Goal: Navigation & Orientation: Find specific page/section

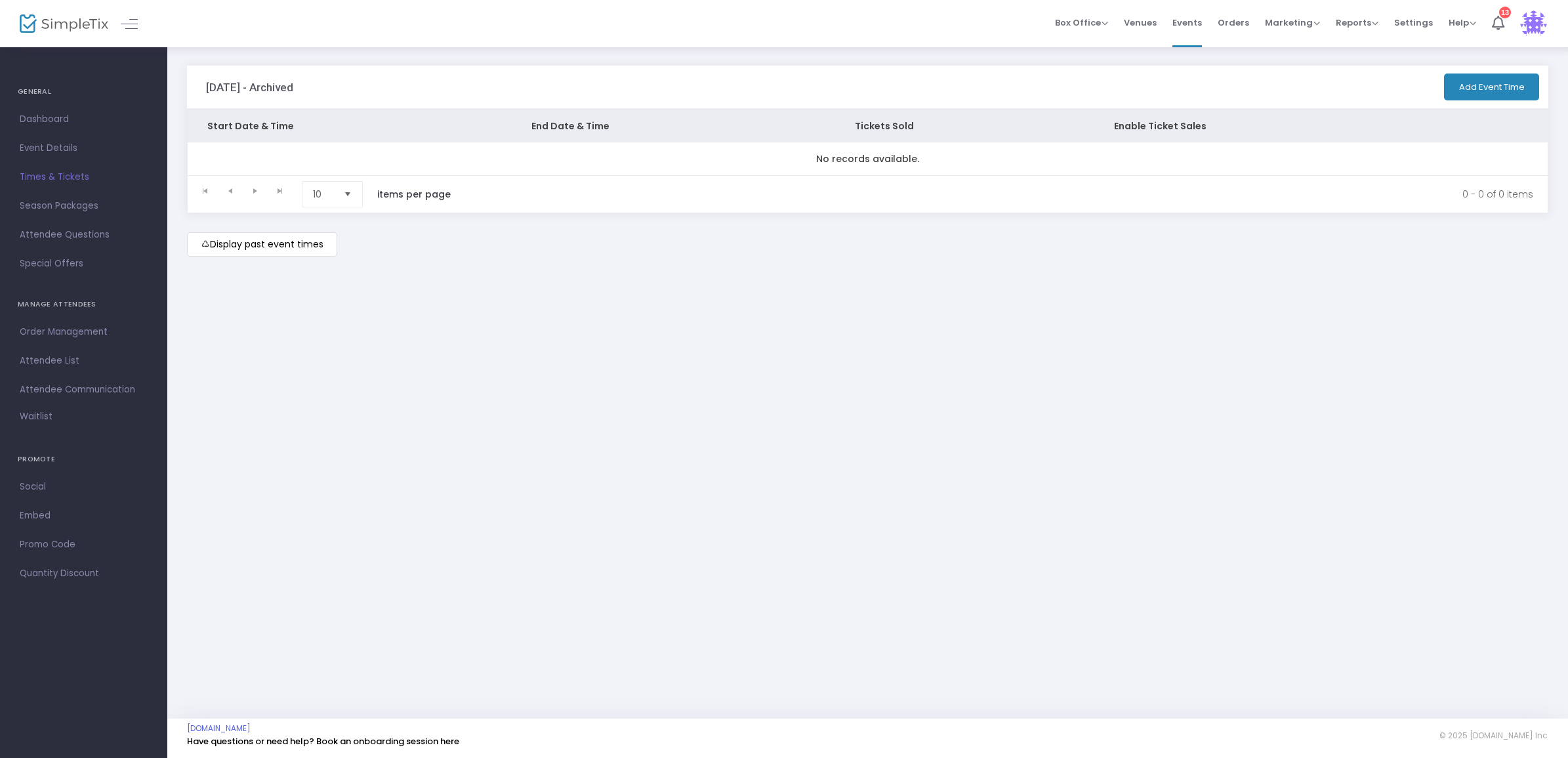
click at [890, 384] on div "[DATE] - Archived Add Event Time Start Date & Time End Date & Time Tickets Sold…" at bounding box center [867, 382] width 1401 height 672
click at [28, 120] on span "Dashboard" at bounding box center [84, 119] width 128 height 17
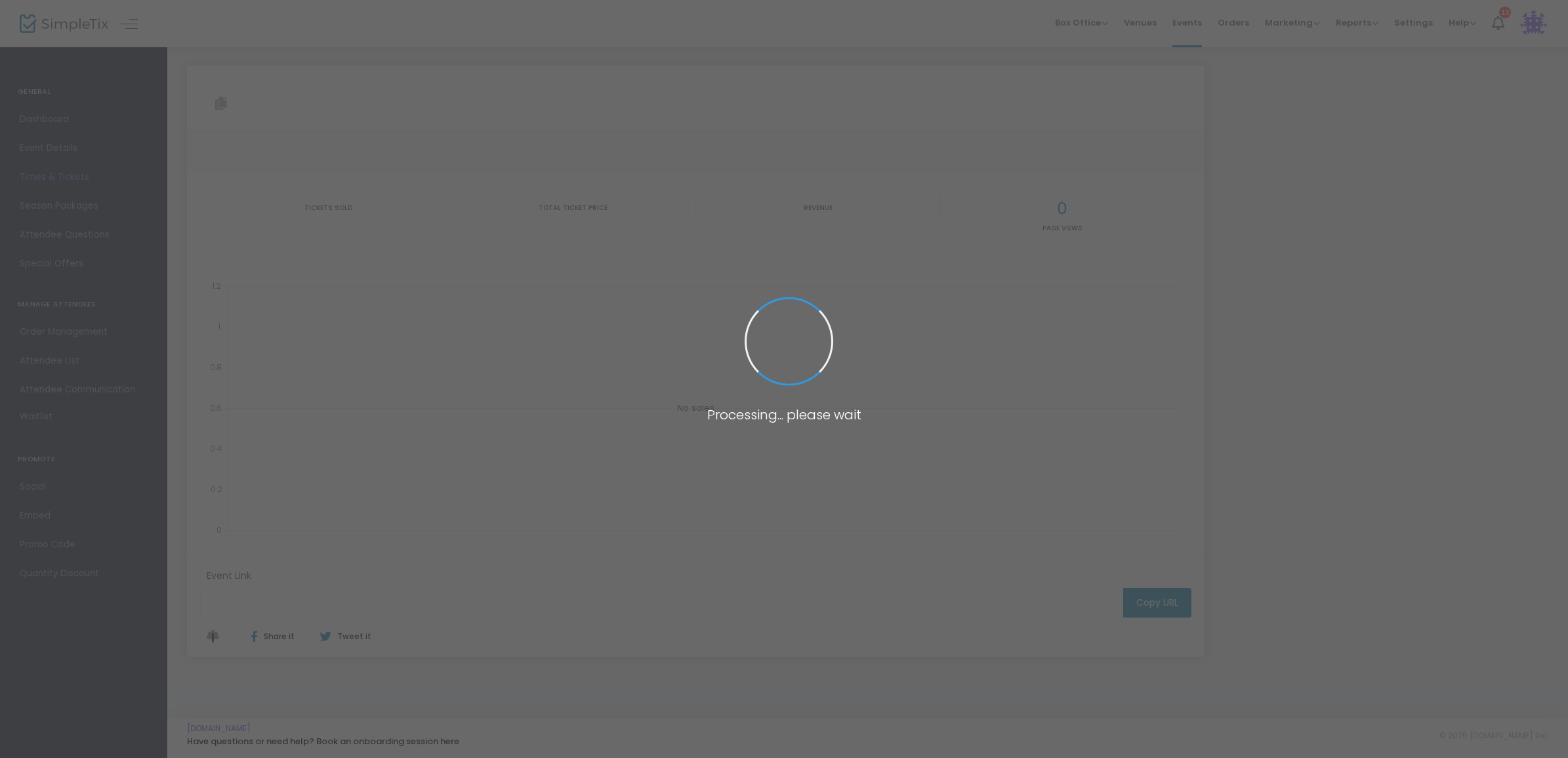
type input "[URL][DOMAIN_NAME]"
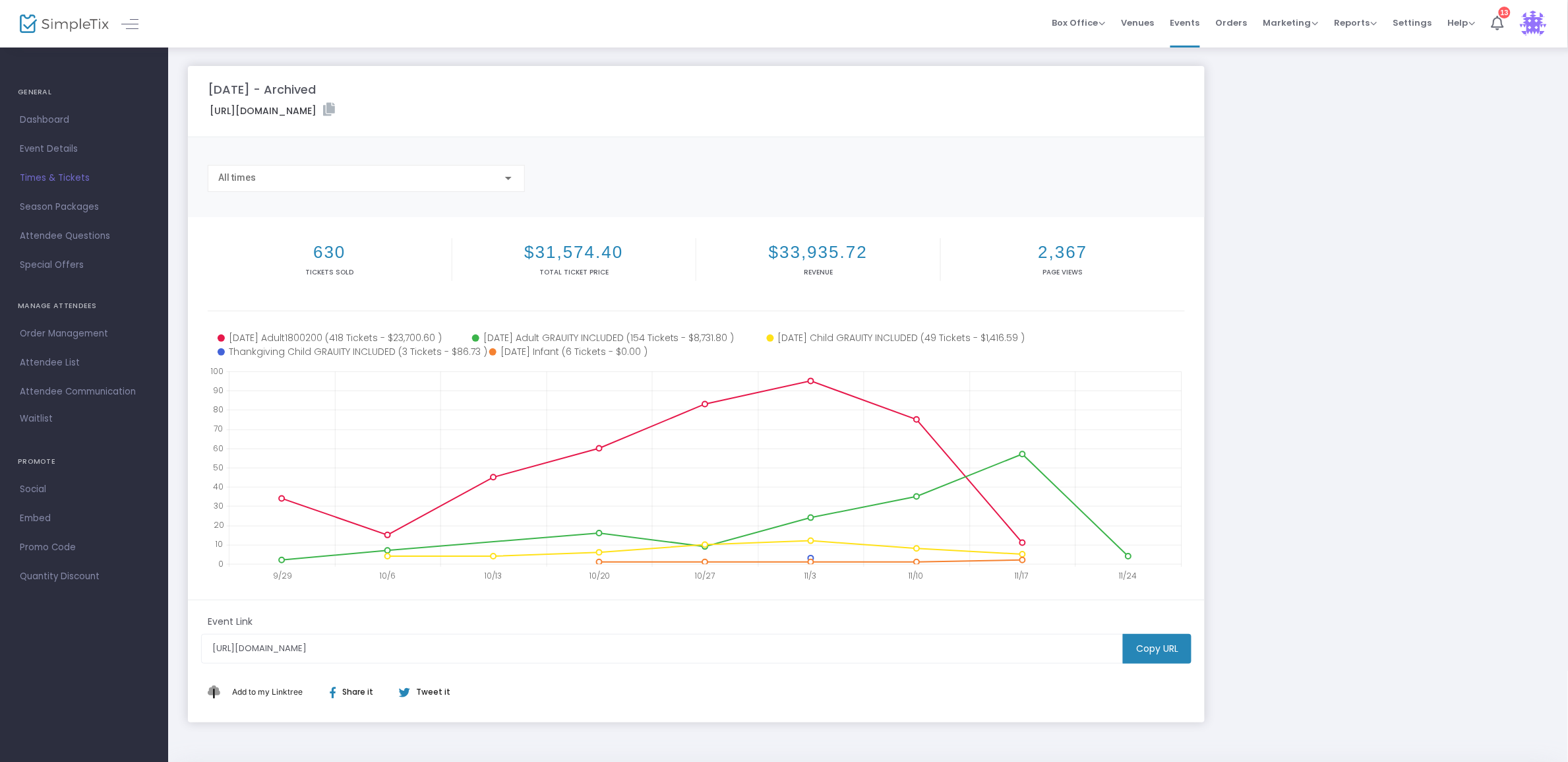
drag, startPoint x: 1405, startPoint y: 201, endPoint x: 1409, endPoint y: 241, distance: 40.2
click at [1405, 208] on div "[DATE] - Archived [URL][DOMAIN_NAME] Copy All times 630 Tickets sold $31,574.40…" at bounding box center [868, 394] width 1374 height 657
click at [1398, 279] on div "[DATE] - Archived [URL][DOMAIN_NAME] Copy All times 630 Tickets sold $31,574.40…" at bounding box center [868, 394] width 1374 height 657
click at [1301, 345] on div "[DATE] - Archived [URL][DOMAIN_NAME] Copy All times 630 Tickets sold $31,574.40…" at bounding box center [868, 394] width 1374 height 657
click at [24, 167] on link "Times & Tickets" at bounding box center [84, 178] width 168 height 29
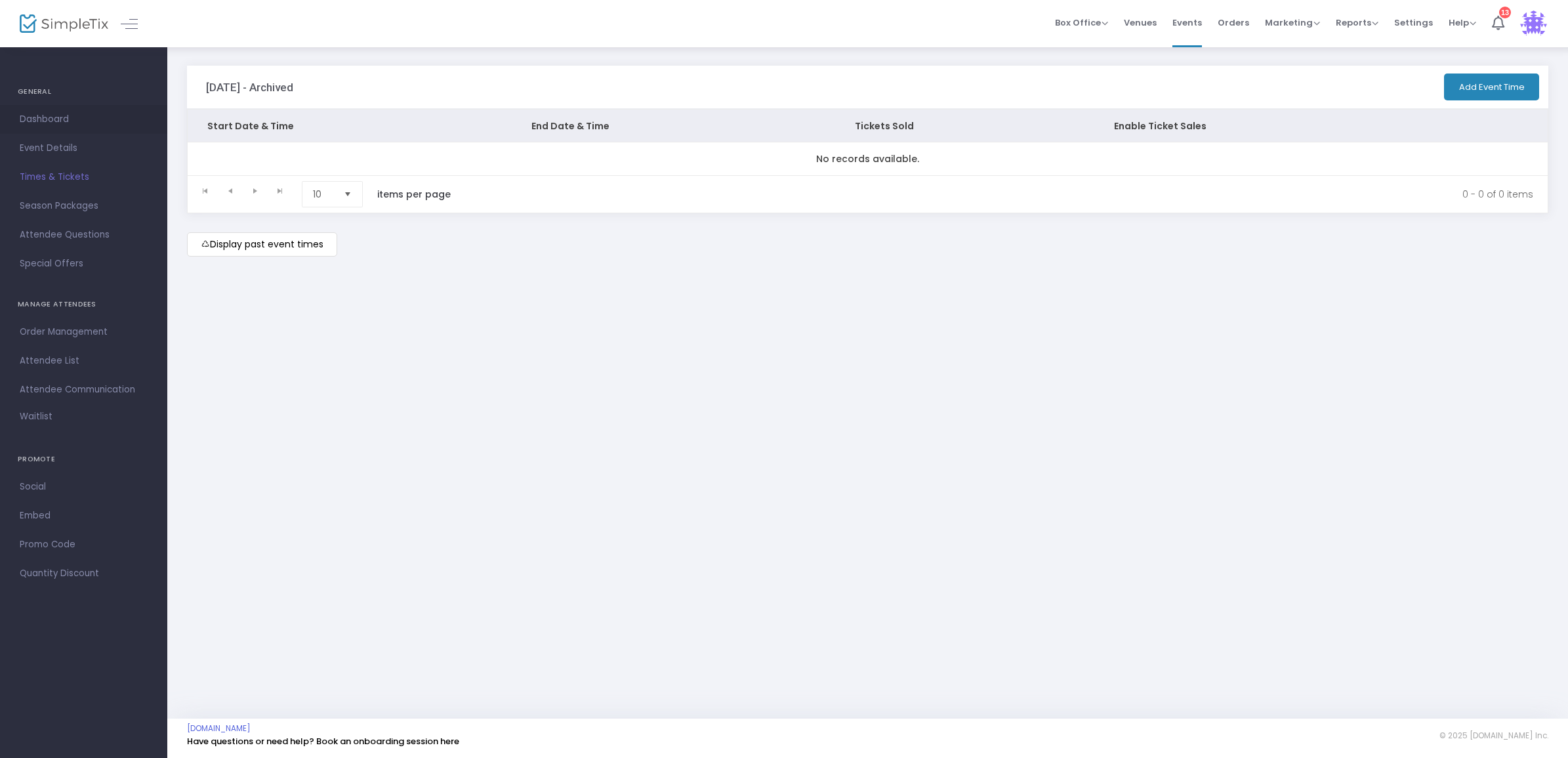
click at [52, 116] on span "Dashboard" at bounding box center [84, 119] width 128 height 17
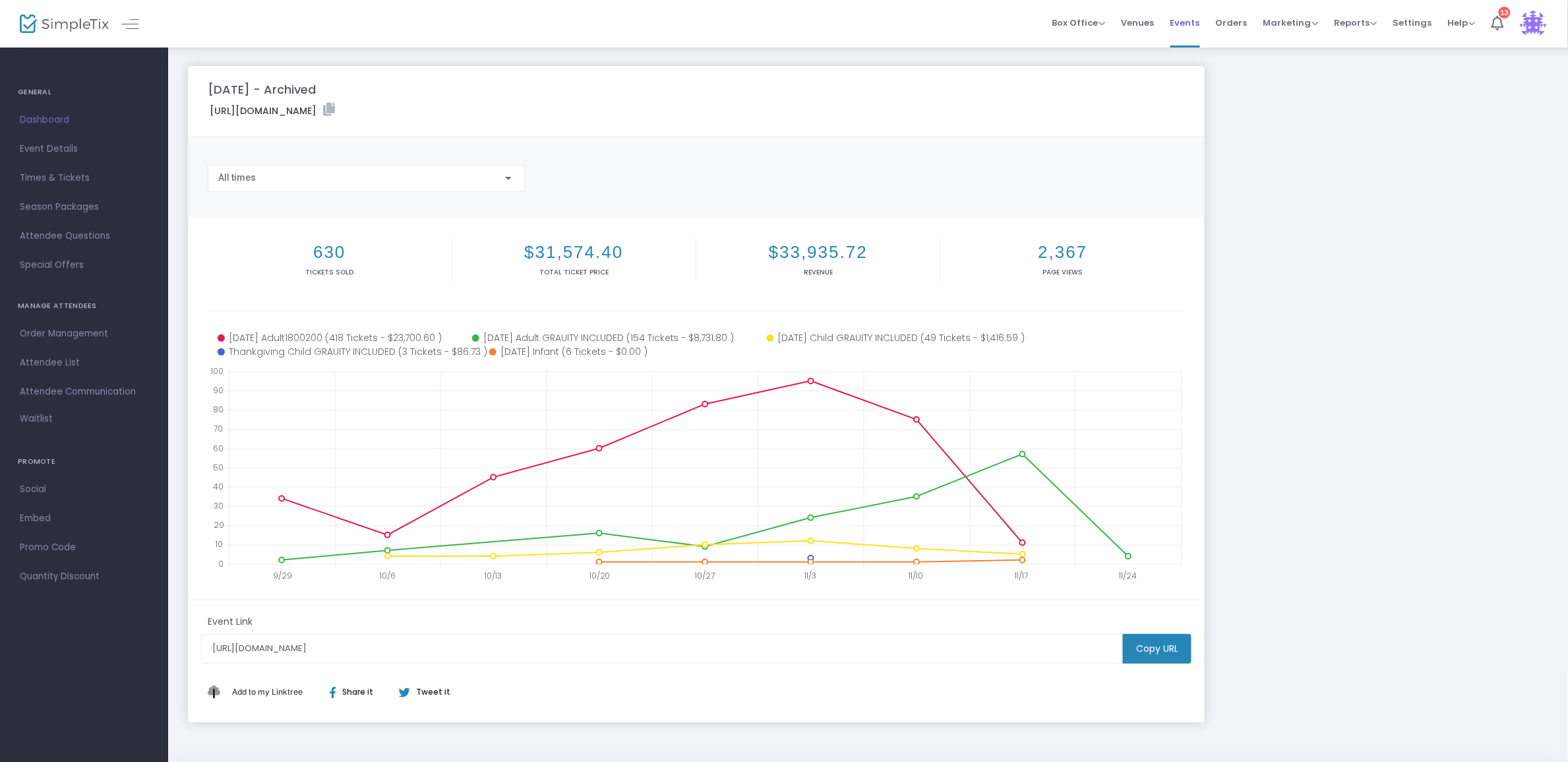
click at [1184, 22] on span "Events" at bounding box center [1185, 23] width 29 height 34
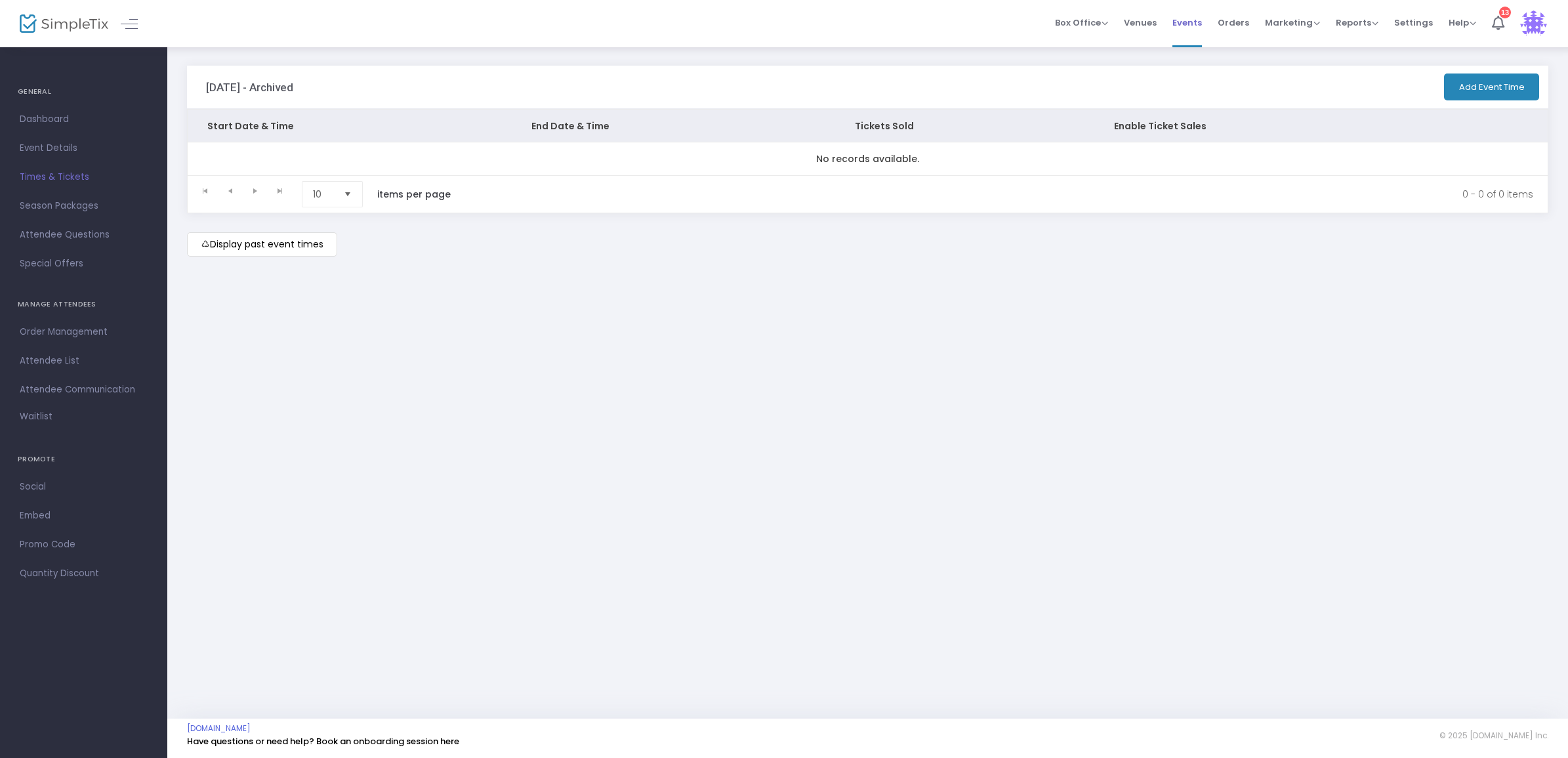
click at [1210, 13] on li "Events" at bounding box center [1187, 23] width 46 height 47
click at [1207, 13] on li "Events" at bounding box center [1187, 23] width 46 height 47
click at [1202, 20] on span "Events" at bounding box center [1186, 22] width 29 height 33
